Goal: Transaction & Acquisition: Subscribe to service/newsletter

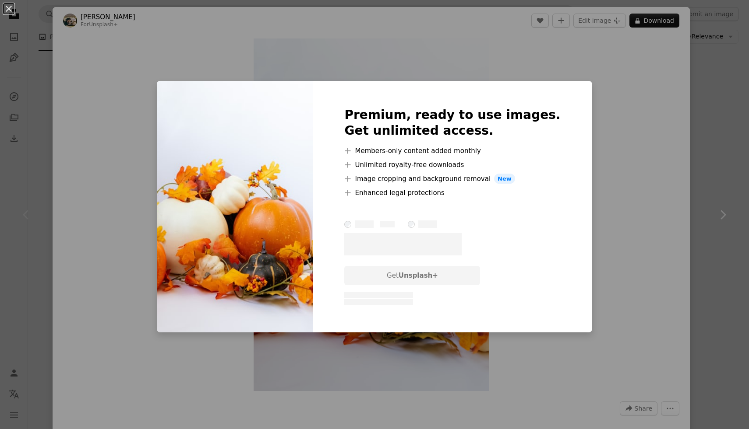
scroll to position [55, 0]
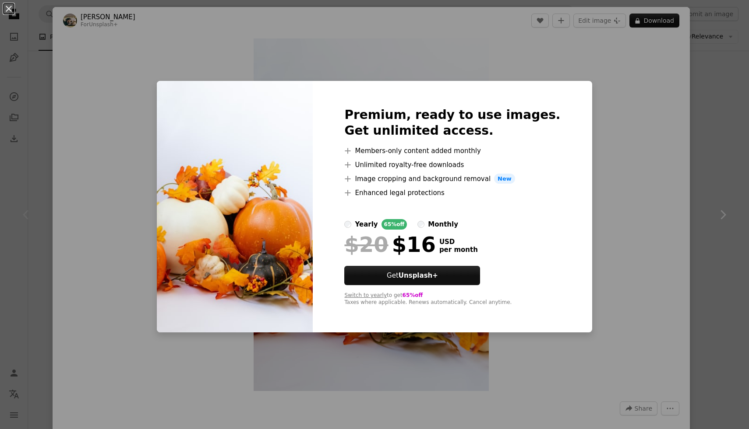
click at [597, 173] on div "An X shape Premium, ready to use images. Get unlimited access. A plus sign Memb…" at bounding box center [374, 214] width 749 height 429
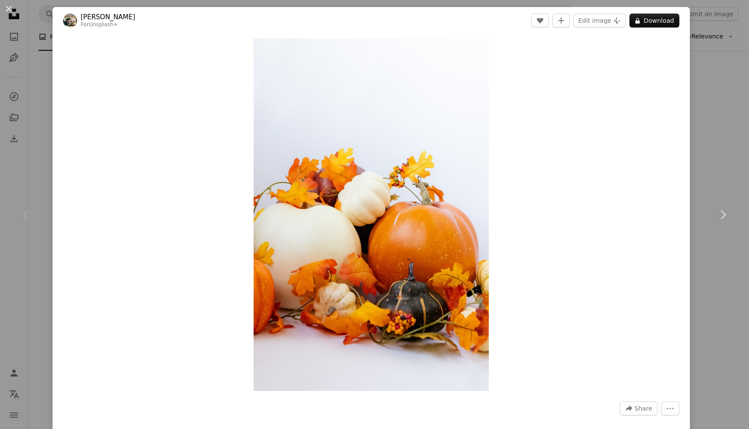
click at [724, 137] on div "An X shape Chevron left Chevron right Hans For Unsplash+ A heart A plus sign Ed…" at bounding box center [374, 214] width 749 height 429
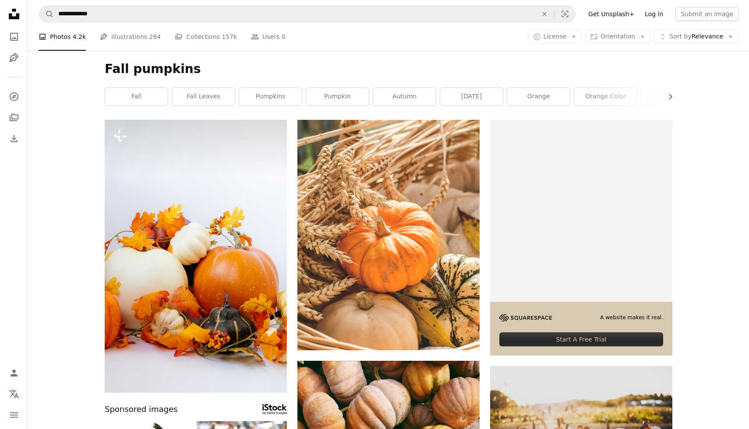
click at [653, 19] on link "Log in" at bounding box center [653, 14] width 29 height 14
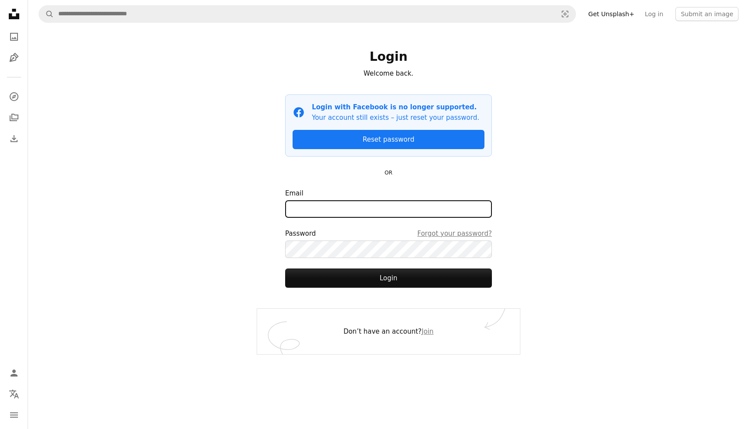
type input "**********"
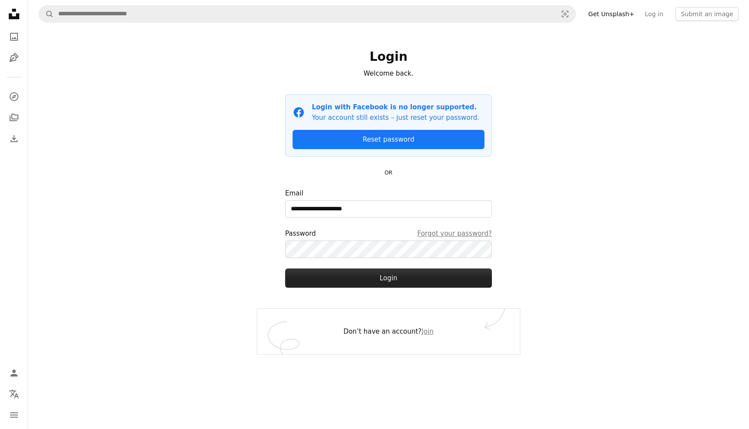
click at [369, 283] on button "Login" at bounding box center [388, 278] width 207 height 19
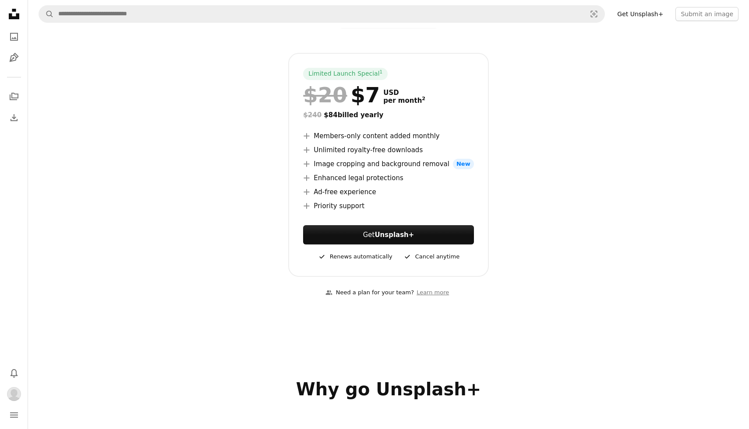
scroll to position [104, 0]
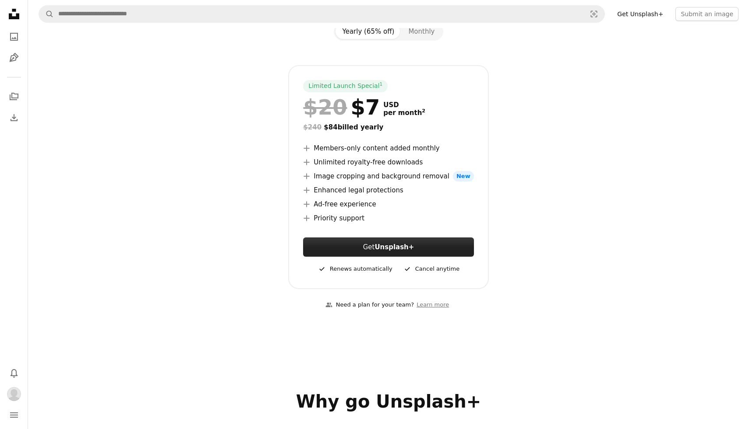
click at [398, 247] on strong "Unsplash+" at bounding box center [393, 247] width 39 height 8
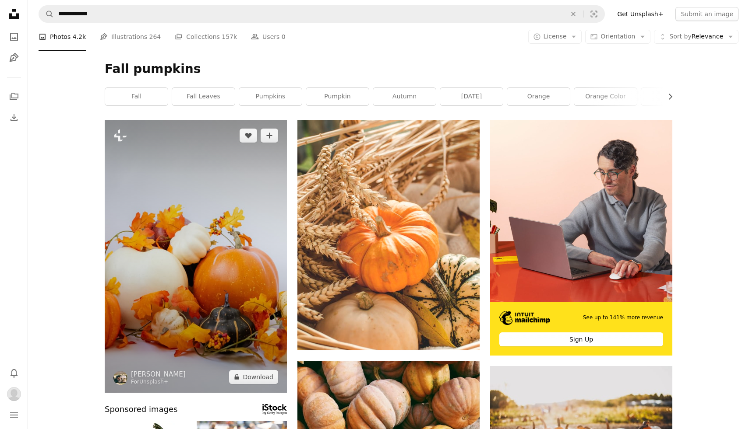
click at [261, 212] on img at bounding box center [196, 256] width 182 height 273
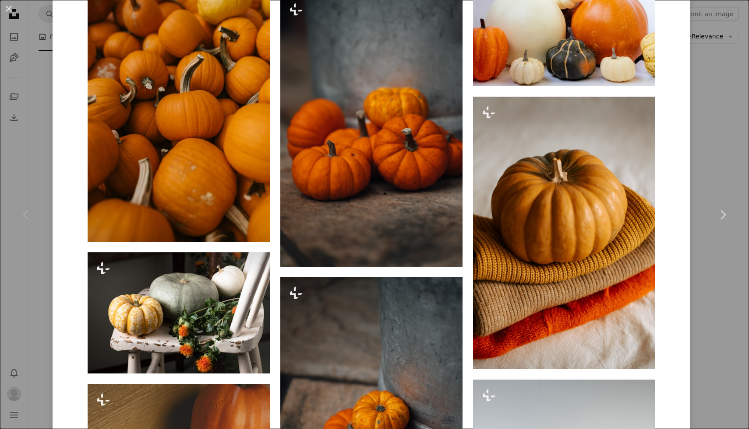
scroll to position [1998, 0]
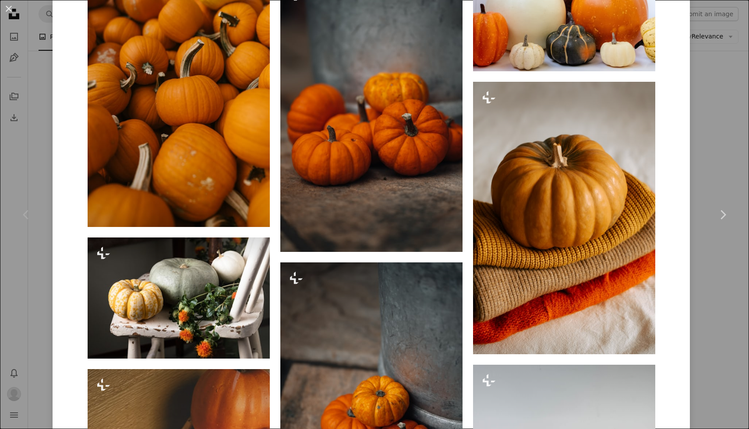
click at [706, 157] on div "An X shape Chevron left Chevron right Hans For Unsplash+ A heart A plus sign Ed…" at bounding box center [374, 214] width 749 height 429
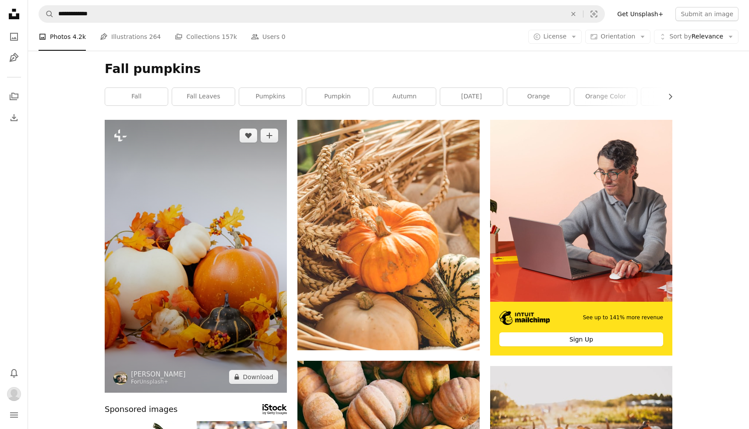
click at [207, 190] on img at bounding box center [196, 256] width 182 height 273
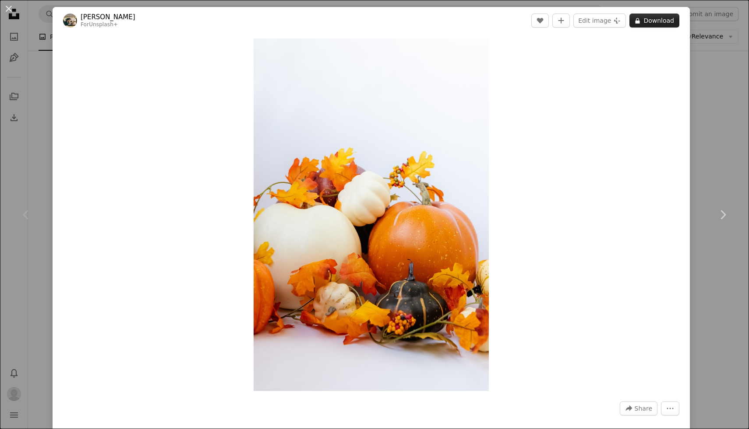
click at [659, 17] on button "A lock Download" at bounding box center [654, 21] width 50 height 14
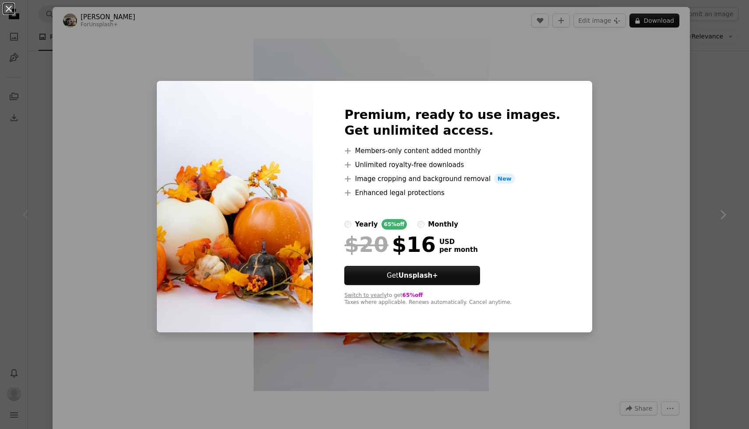
click at [459, 304] on div "Switch to yearly to get 65% off Taxes where applicable. Renews automatically. C…" at bounding box center [452, 299] width 216 height 14
click at [448, 271] on link "Get Unsplash+" at bounding box center [412, 275] width 136 height 19
click at [664, 121] on div "An X shape Premium, ready to use images. Get unlimited access. A plus sign Memb…" at bounding box center [374, 214] width 749 height 429
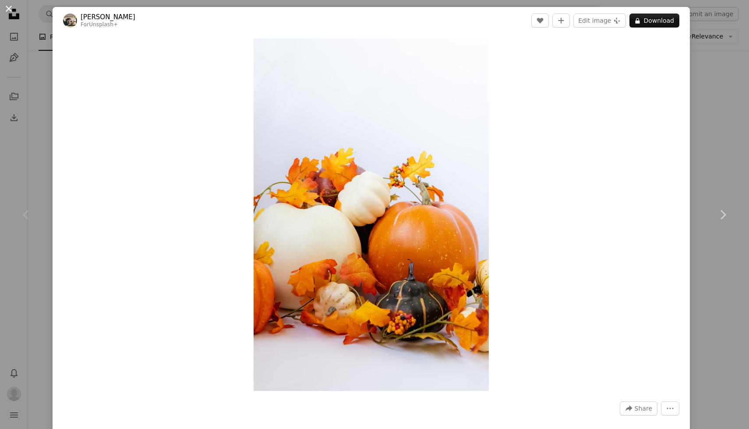
click at [4, 8] on button "An X shape" at bounding box center [9, 9] width 11 height 11
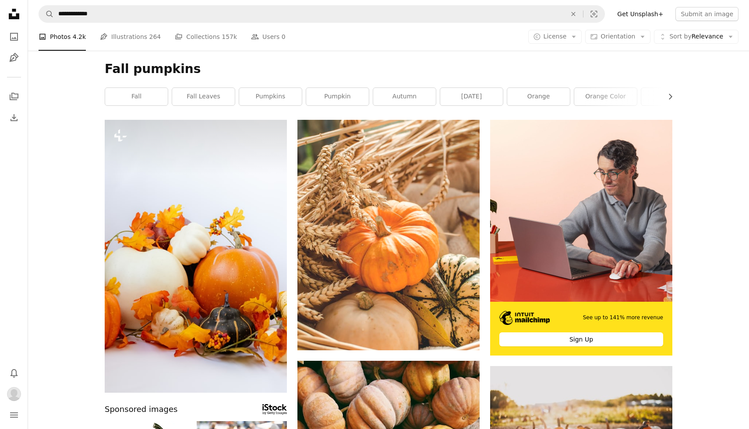
click at [656, 18] on link "Get Unsplash+" at bounding box center [640, 14] width 56 height 14
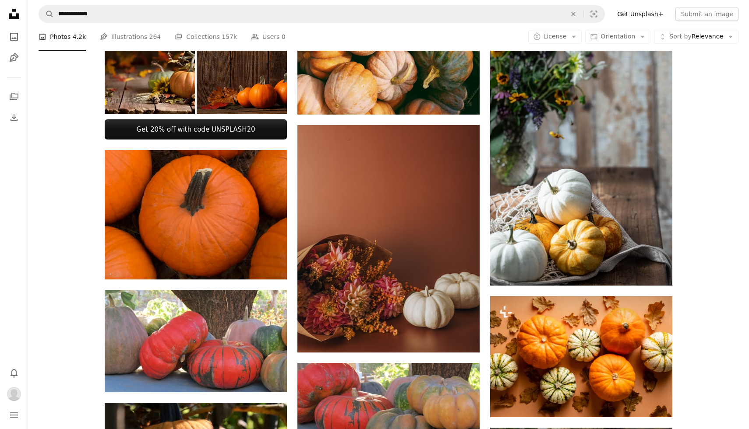
scroll to position [246, 0]
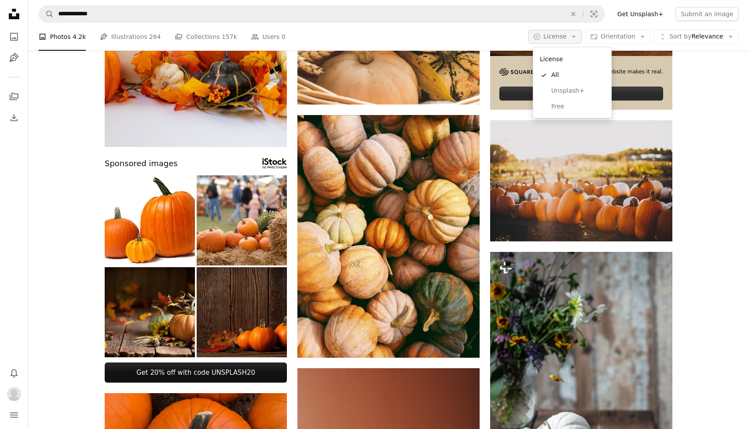
click at [572, 39] on button "A copyright icon © License Arrow down" at bounding box center [555, 37] width 54 height 14
click at [562, 107] on span "Free" at bounding box center [577, 106] width 53 height 9
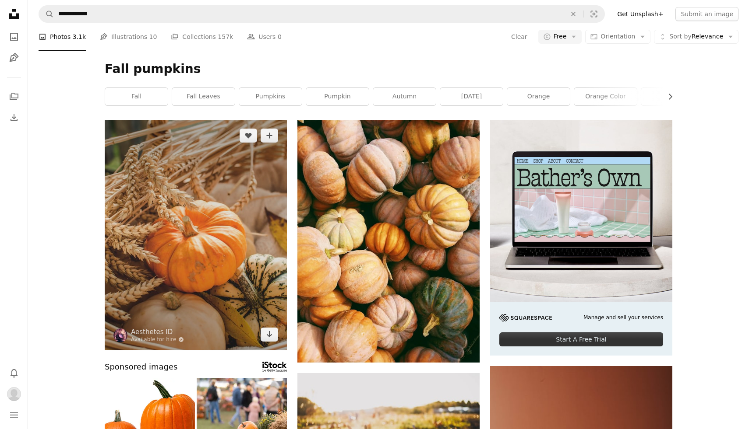
click at [214, 266] on img at bounding box center [196, 235] width 182 height 231
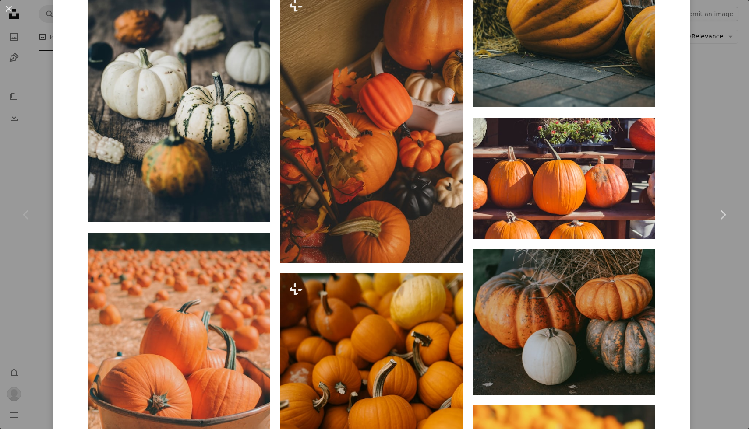
scroll to position [3150, 0]
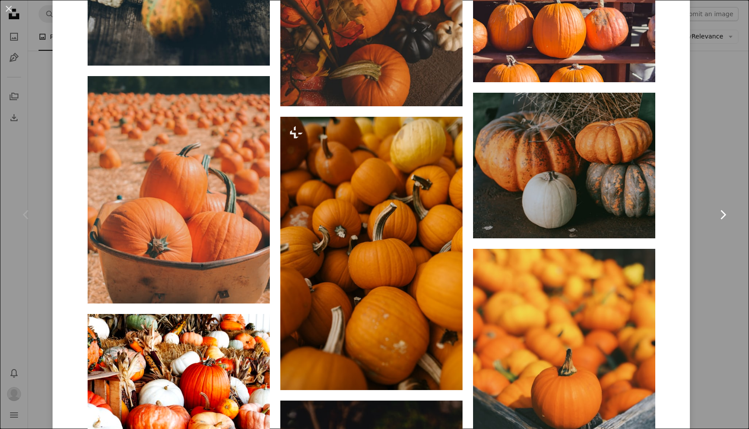
click at [738, 183] on link "Chevron right" at bounding box center [722, 215] width 53 height 84
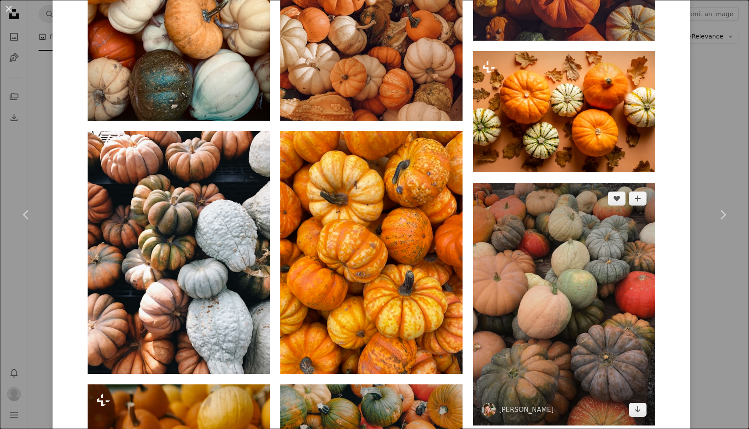
scroll to position [1631, 0]
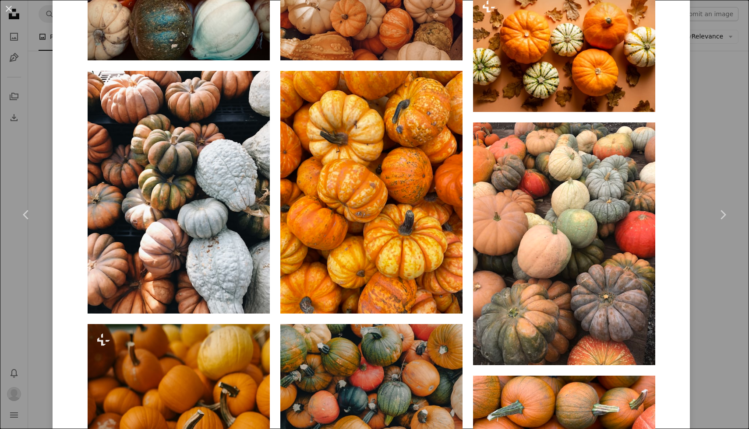
click at [723, 169] on div "An X shape Chevron left Chevron right Kerstin Wrba kerstinwrba A heart A plus s…" at bounding box center [374, 214] width 749 height 429
